Goal: Task Accomplishment & Management: Use online tool/utility

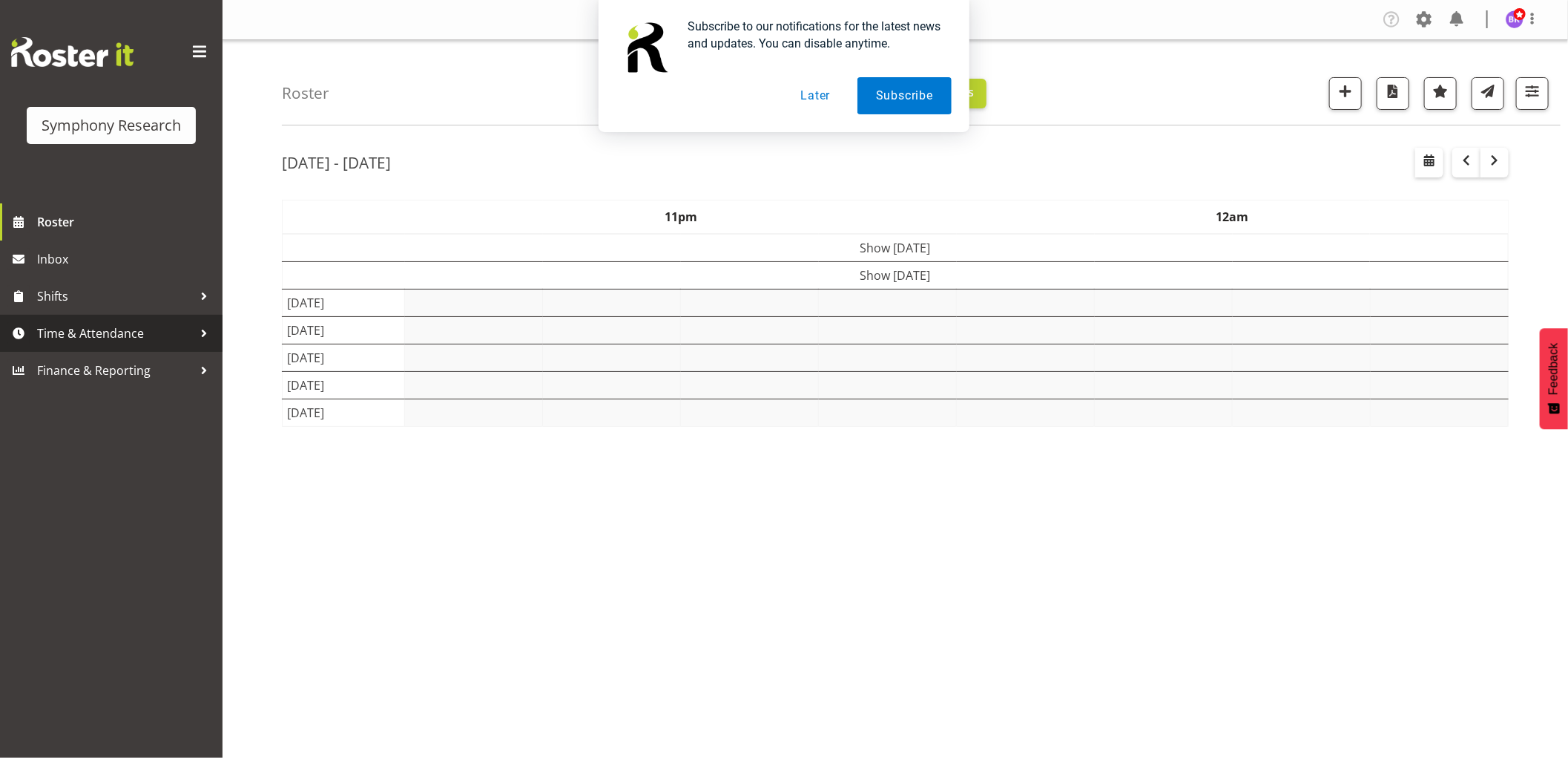
click at [130, 322] on span "Time & Attendance" at bounding box center [115, 333] width 156 height 22
click at [825, 98] on div "Subscribe to our notifications for the latest news and updates. You can disable…" at bounding box center [784, 66] width 1568 height 132
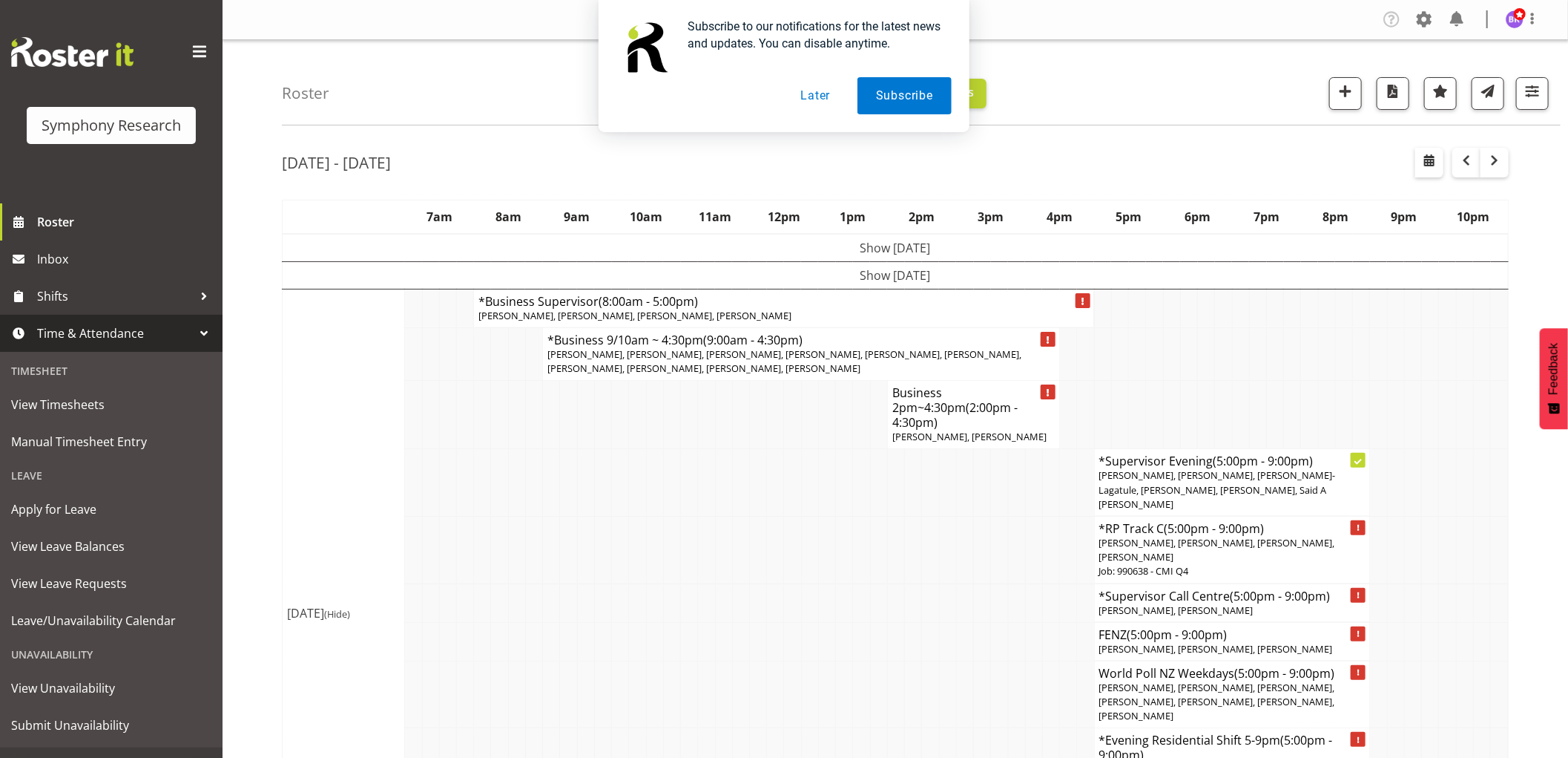
click at [63, 330] on span "Time & Attendance" at bounding box center [115, 333] width 156 height 22
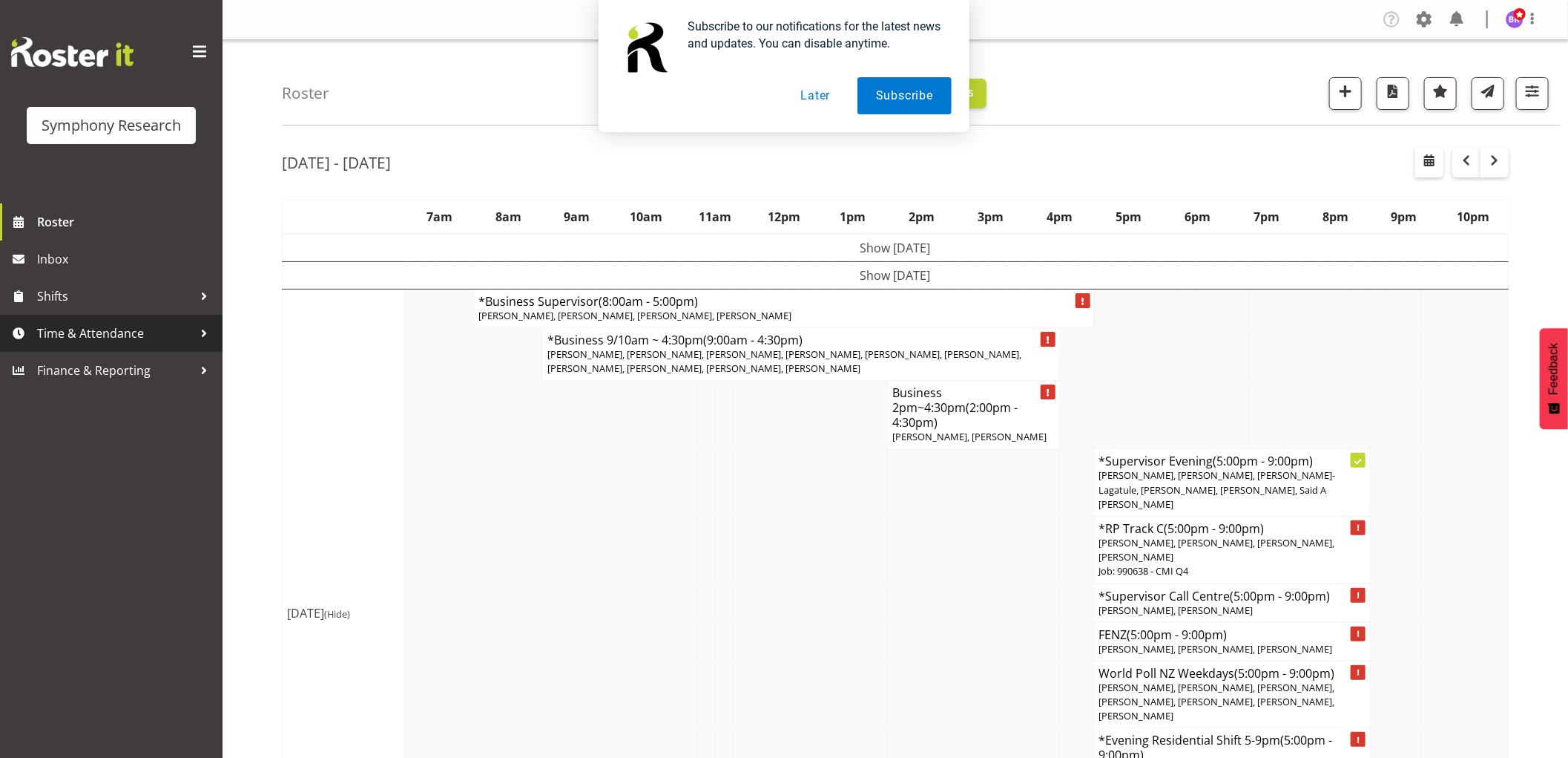
click at [80, 336] on span "Time & Attendance" at bounding box center [115, 333] width 156 height 22
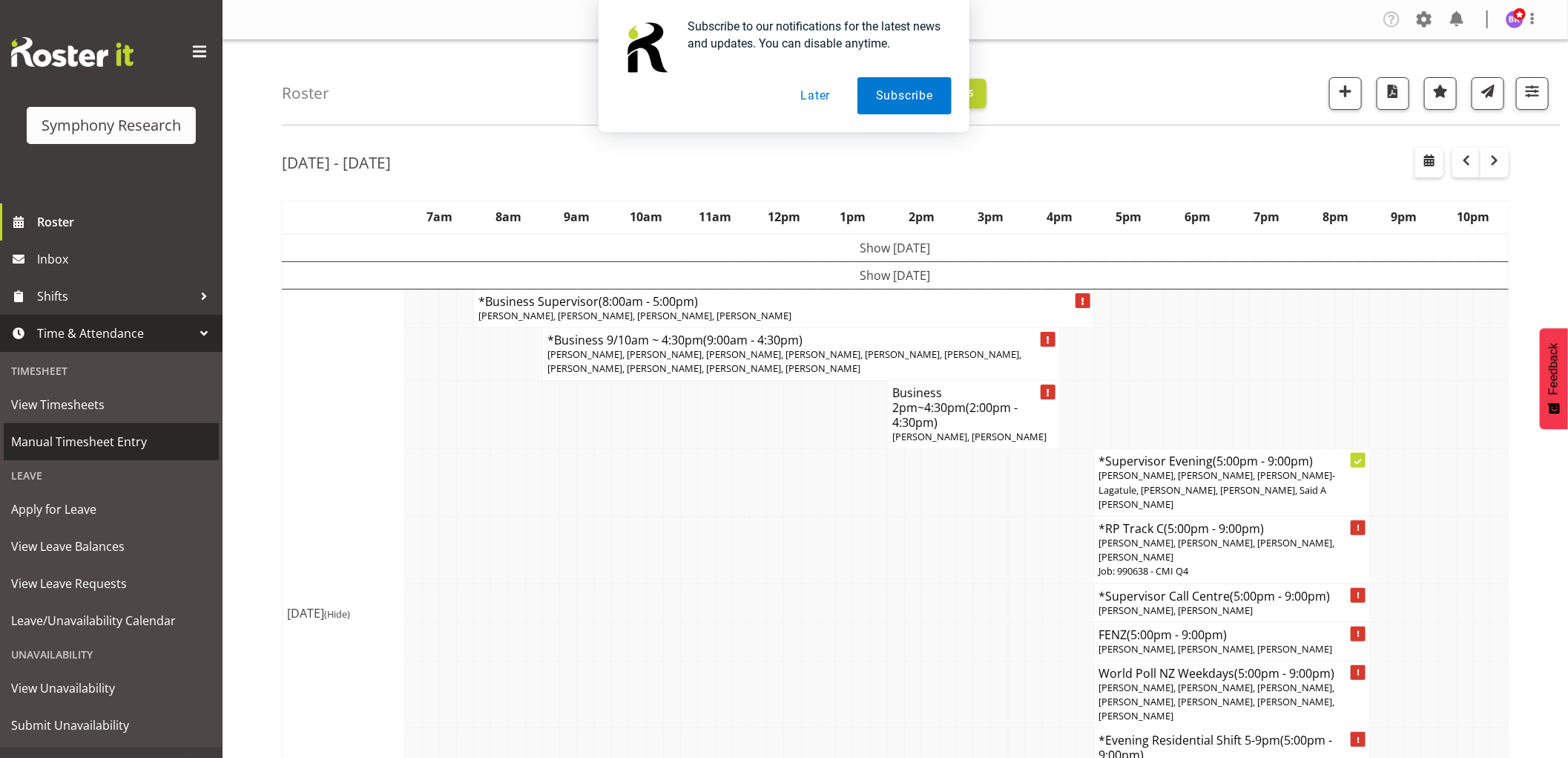
click at [76, 434] on span "Manual Timesheet Entry" at bounding box center [110, 441] width 200 height 22
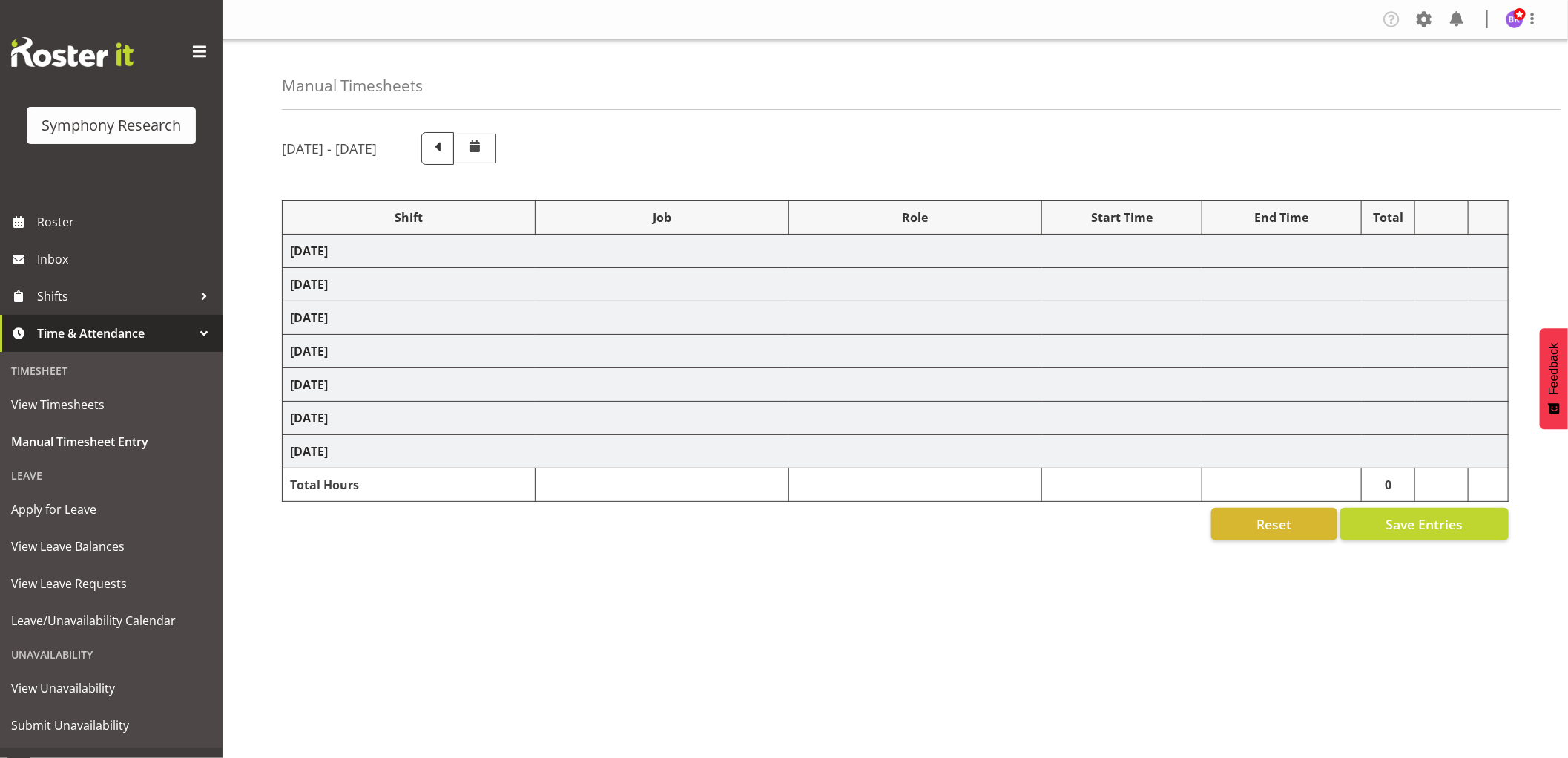
click at [826, 91] on div "Subscribe to our notifications for the latest news and updates. You can disable…" at bounding box center [784, 66] width 1568 height 132
select select "1607"
select select "9426"
select select "1607"
select select "10239"
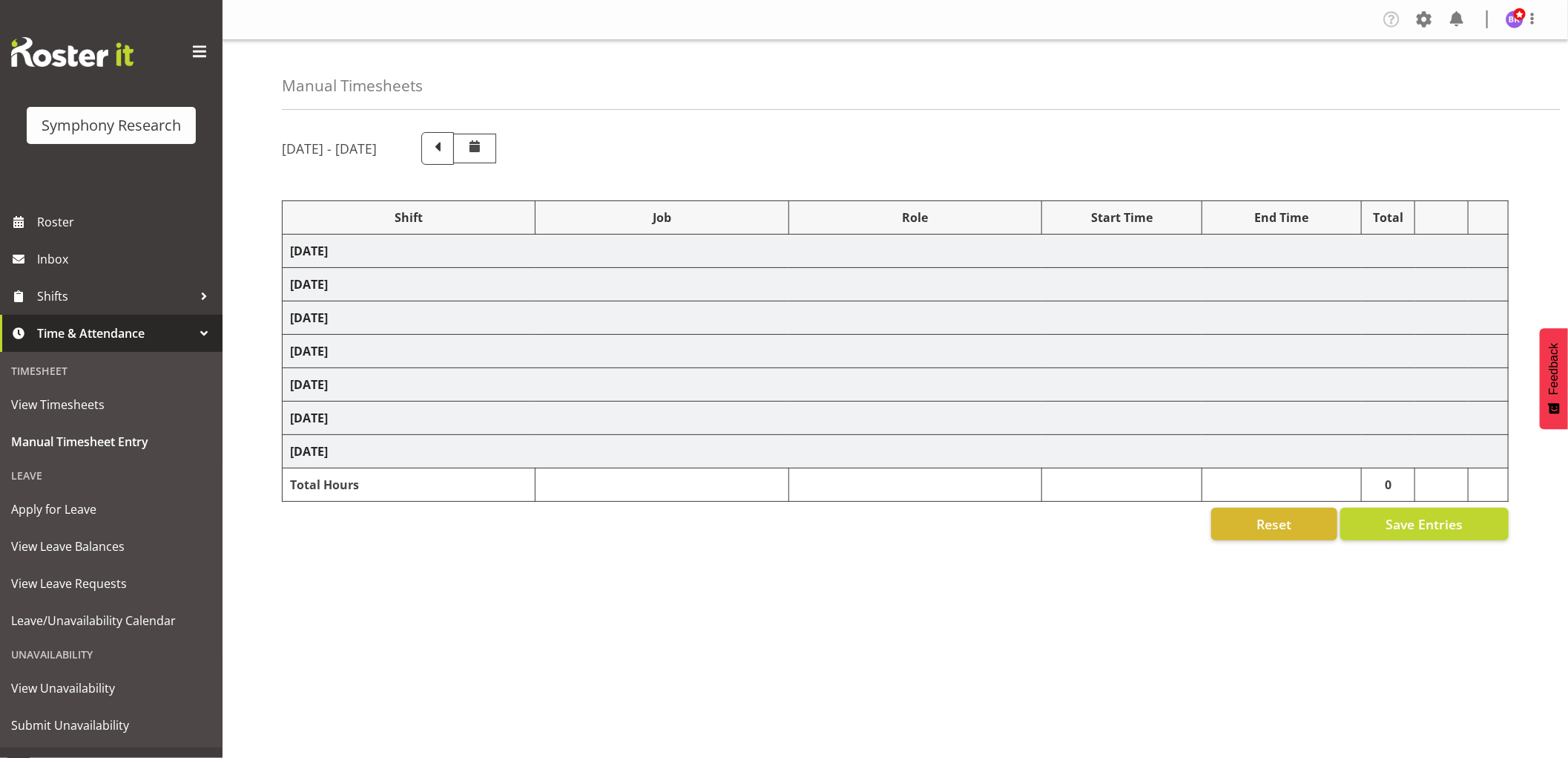
select select "1607"
select select "9636"
select select "1607"
select select "10242"
select select "1607"
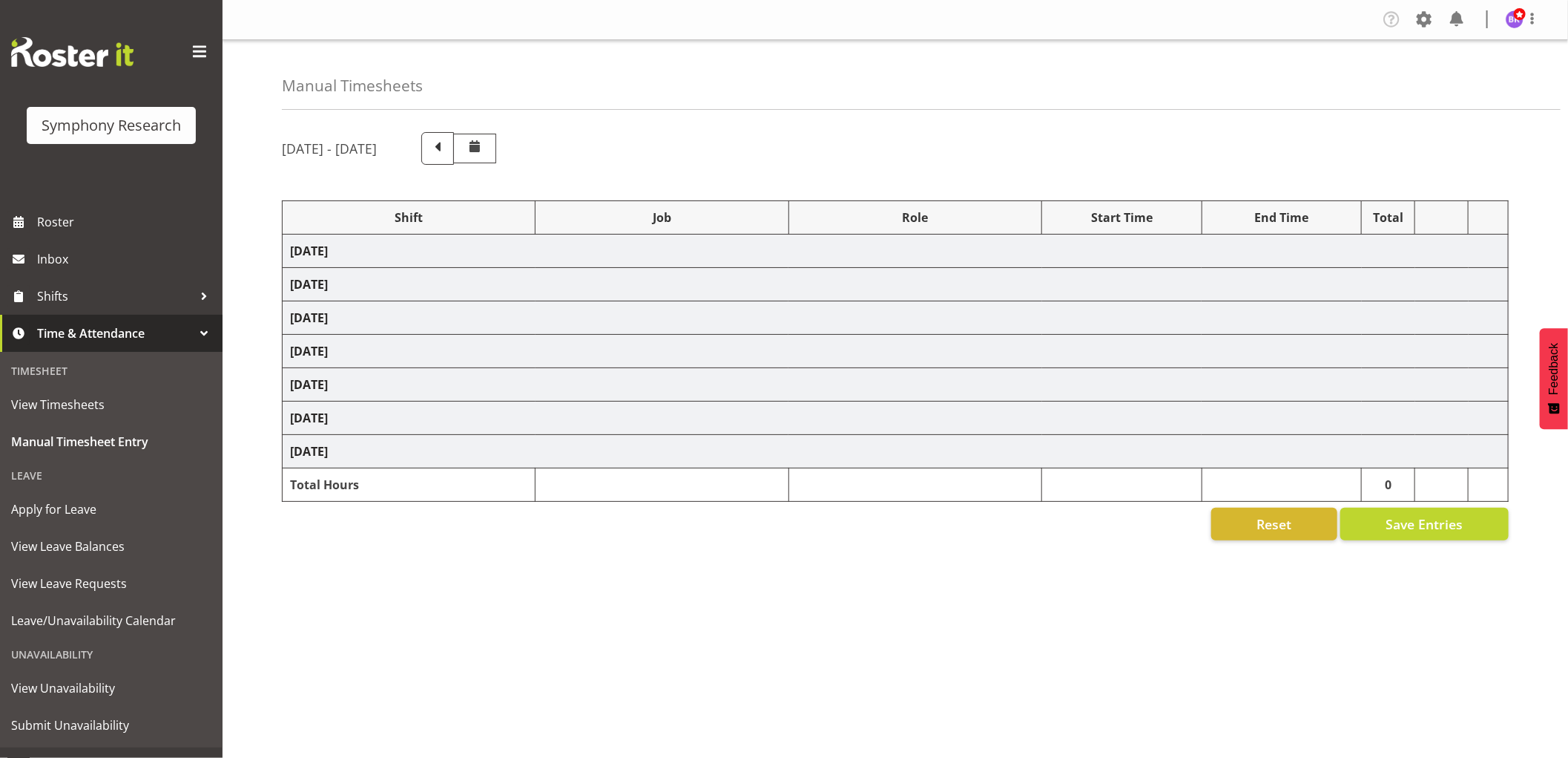
select select "10242"
select select "1607"
select select "10499"
select select "1607"
select select "743"
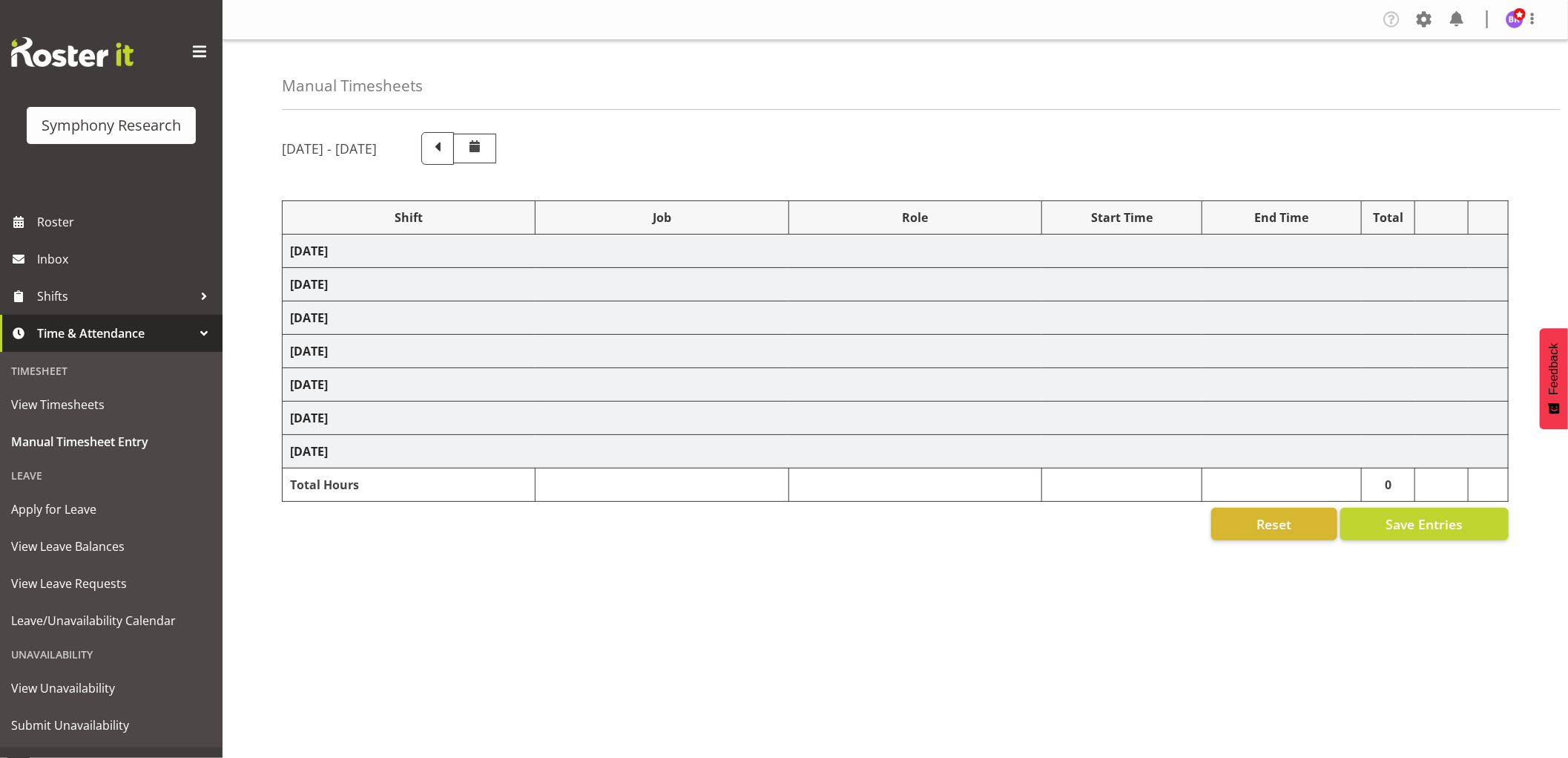
select select "1607"
select select "9426"
select select "1607"
select select "10239"
select select "1607"
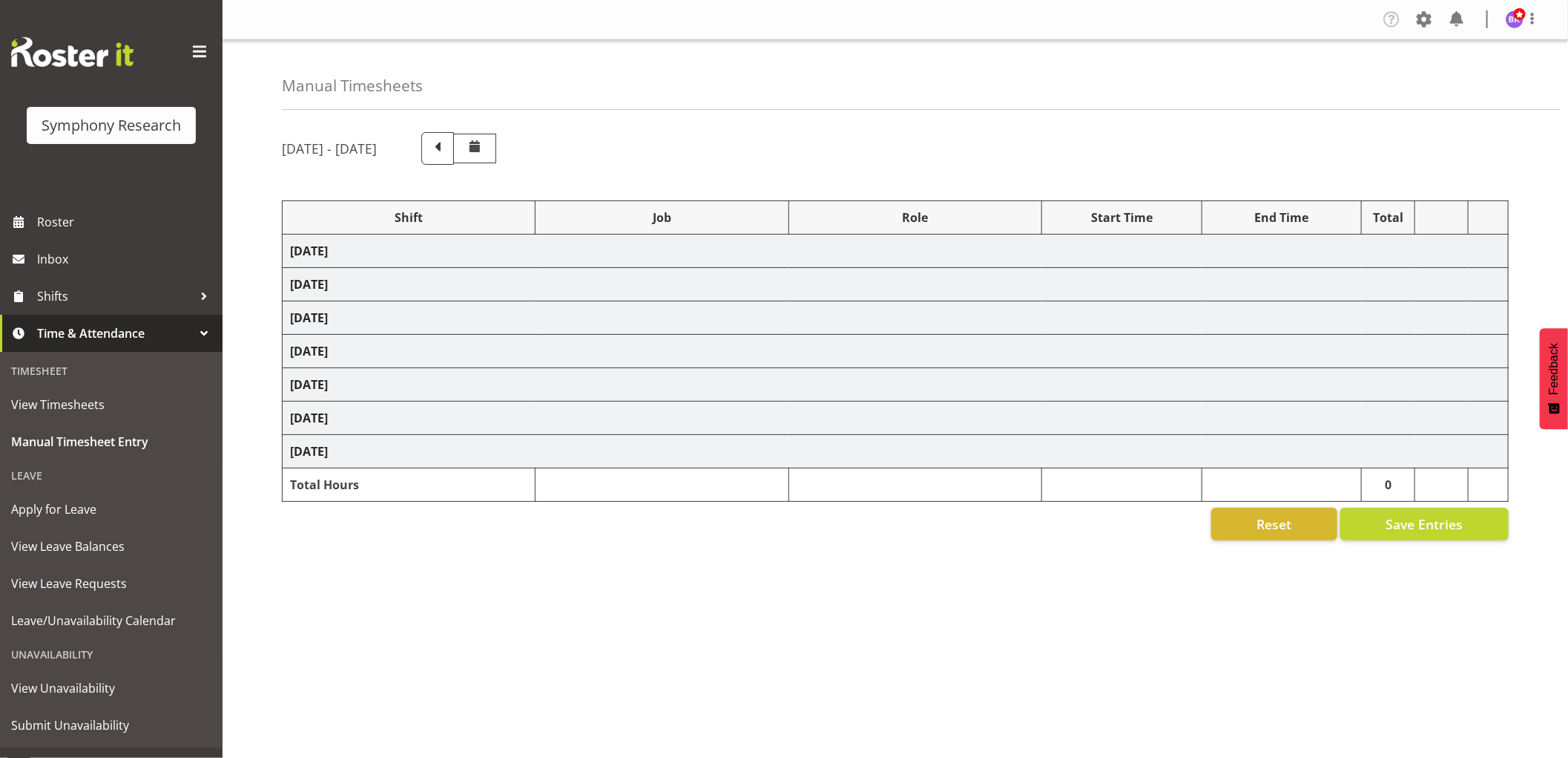
select select "9636"
select select "1607"
select select "10242"
select select "1607"
select select "10536"
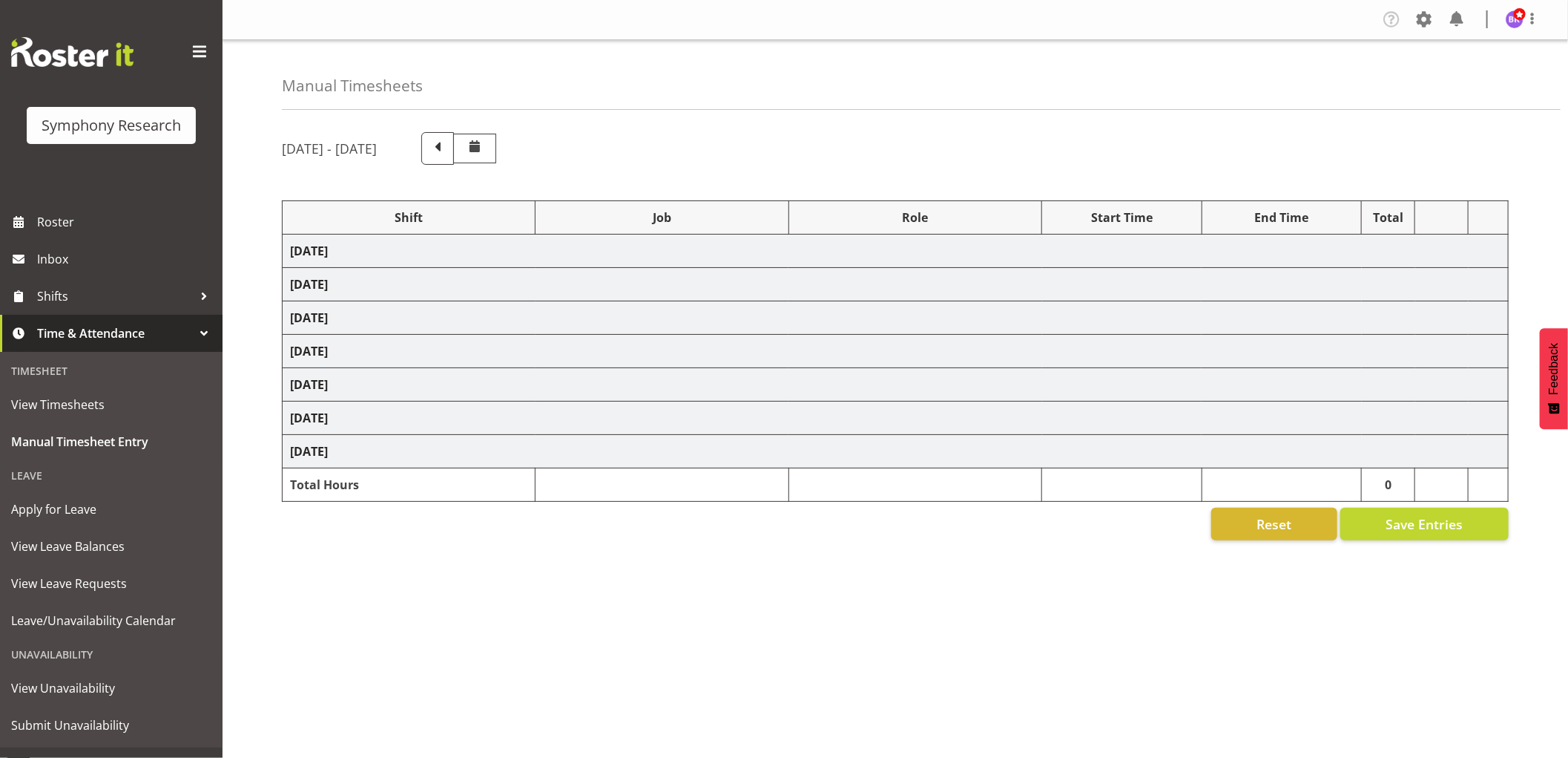
select select "1607"
select select "10242"
select select "1607"
select select "10499"
select select "1607"
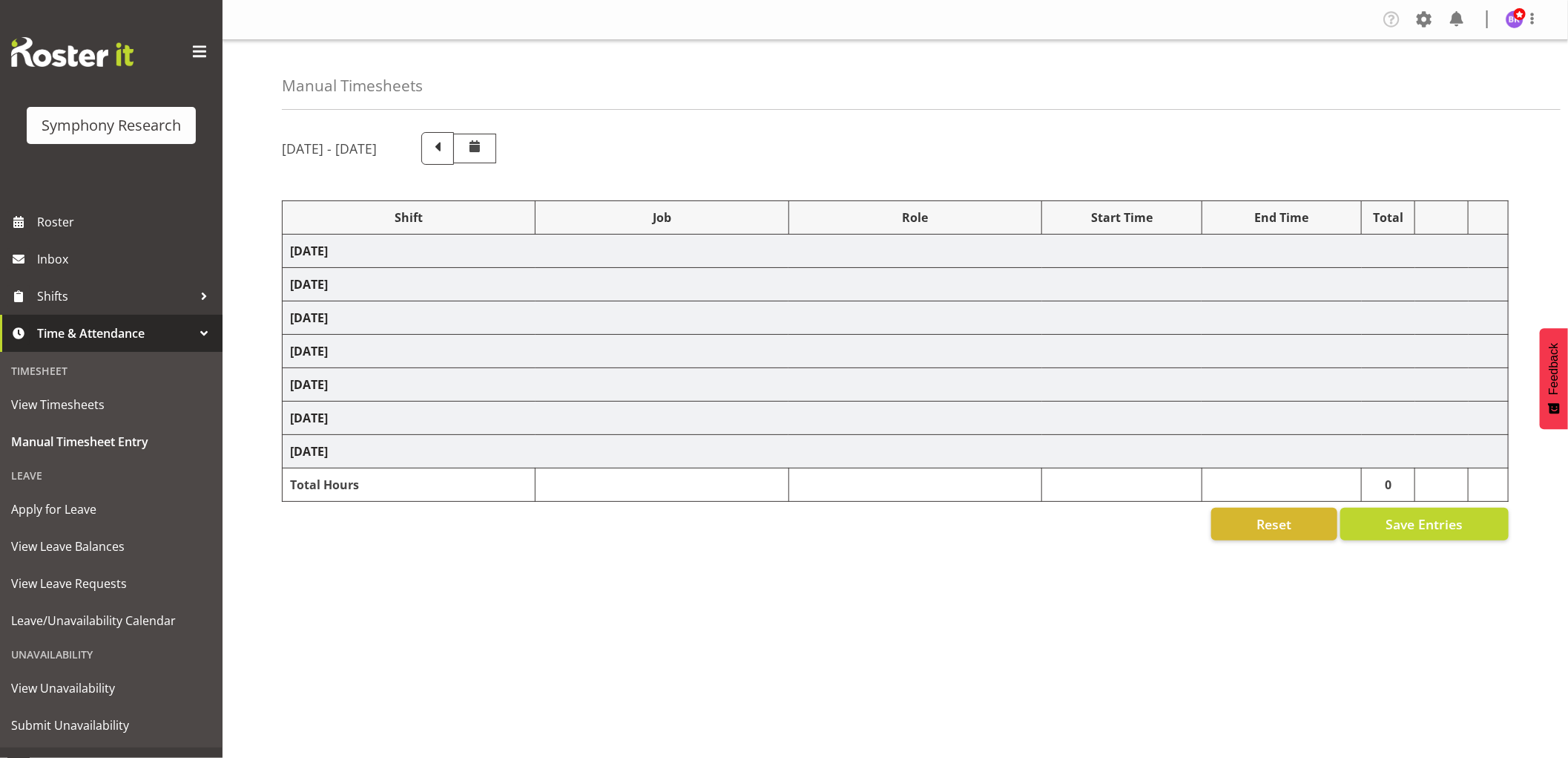
select select "743"
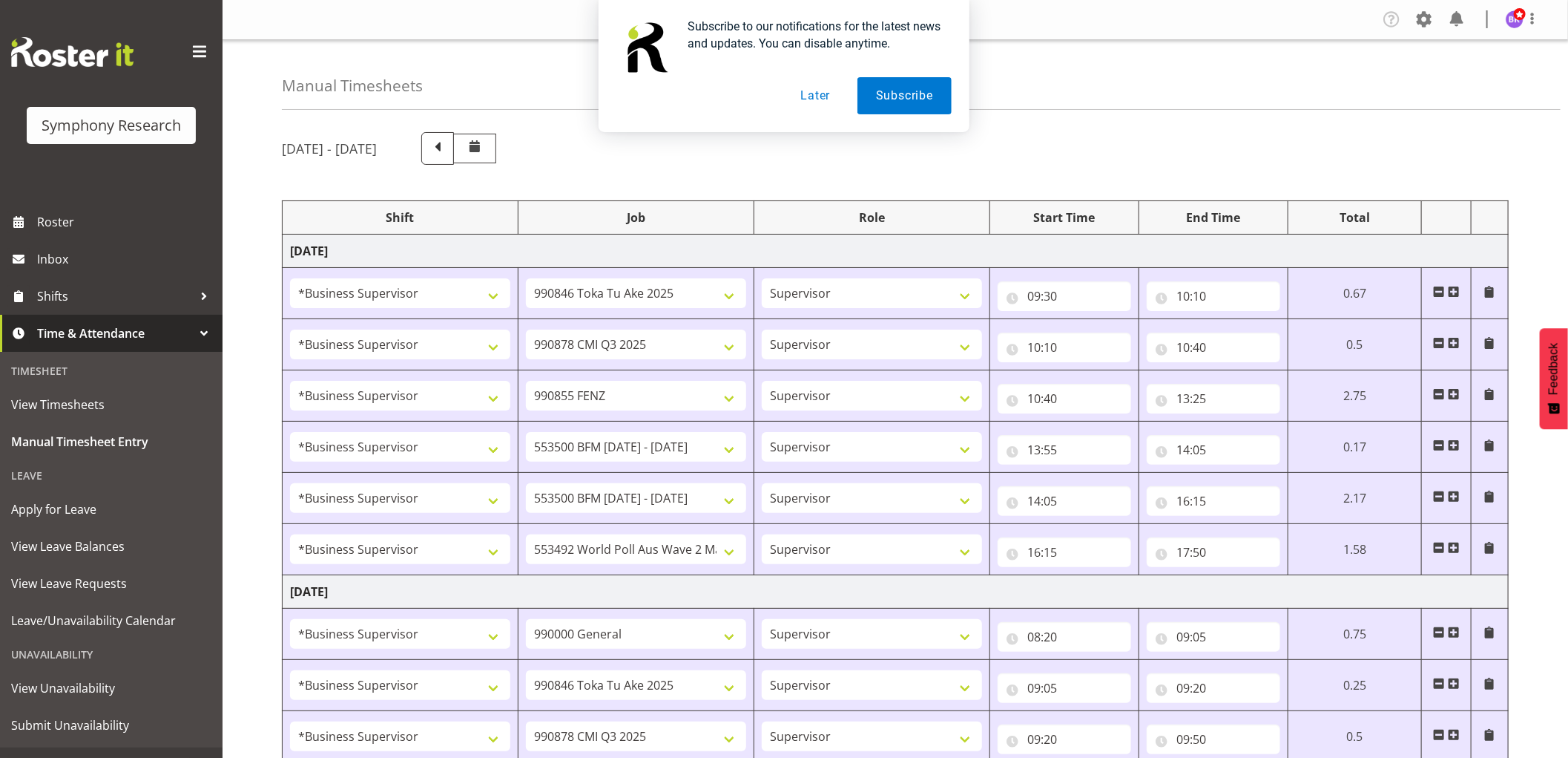
click at [818, 97] on button "Later" at bounding box center [815, 96] width 67 height 37
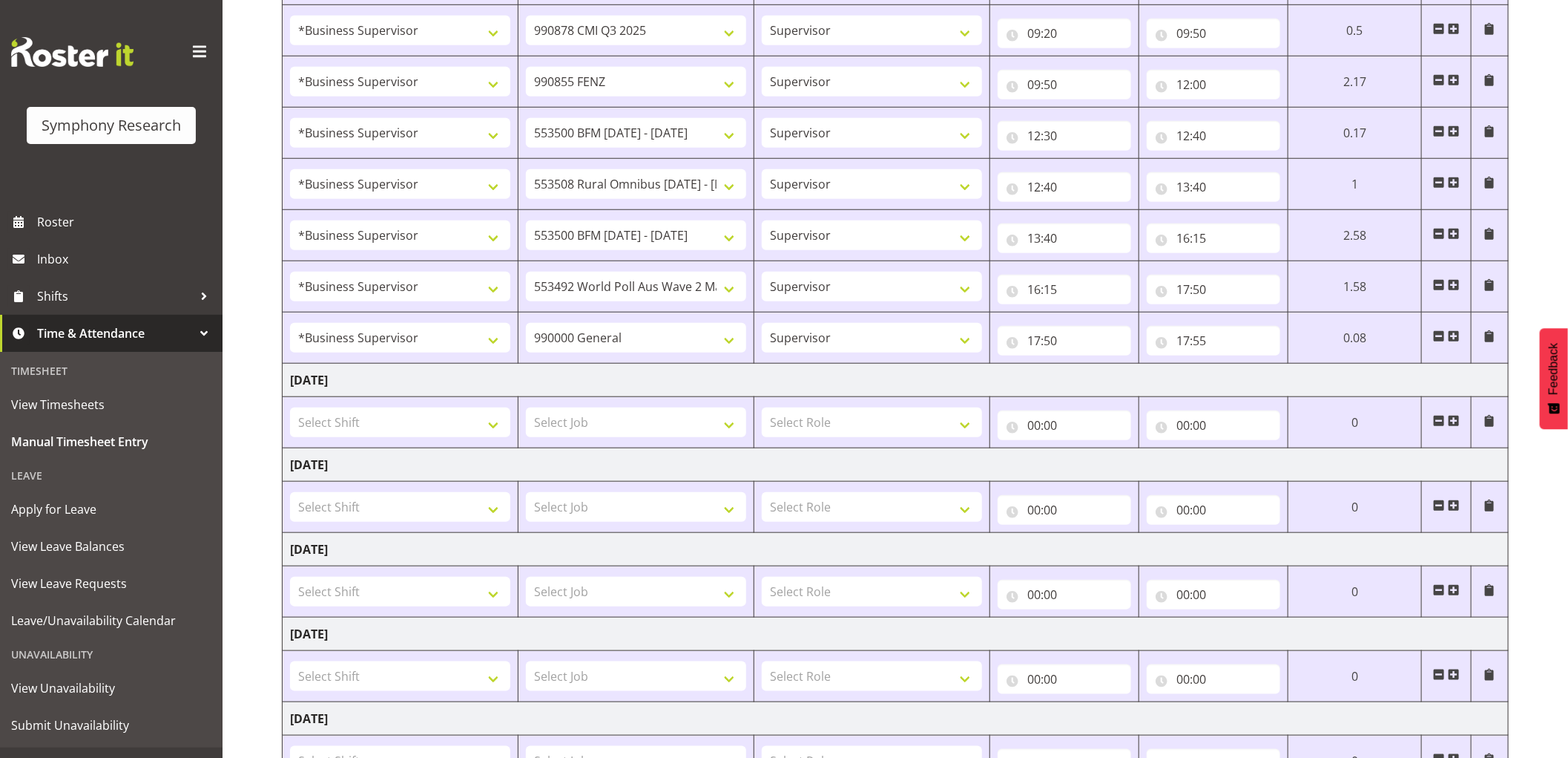
scroll to position [825, 0]
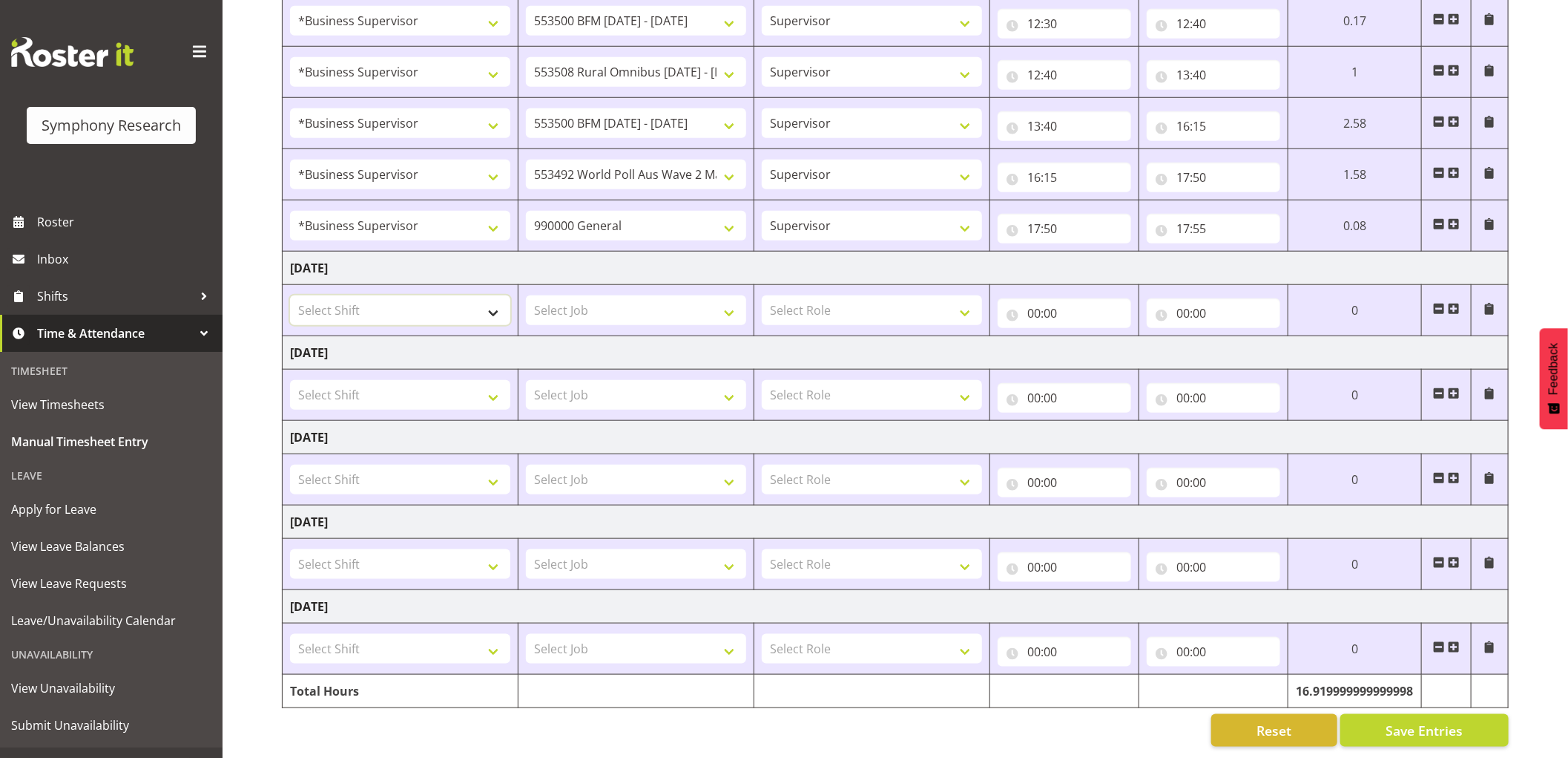
drag, startPoint x: 460, startPoint y: 305, endPoint x: 492, endPoint y: 298, distance: 32.8
click at [464, 306] on select "Select Shift !!Project Briefing (Job to be assigned) !!Weekend Residential (Ros…" at bounding box center [400, 310] width 220 height 29
select select "1607"
click at [290, 296] on select "Select Shift !!Project Briefing (Job to be assigned) !!Weekend Residential (Ros…" at bounding box center [400, 310] width 220 height 29
